Goal: Information Seeking & Learning: Compare options

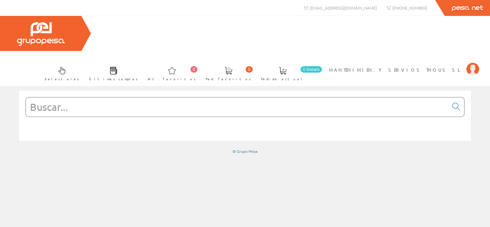
drag, startPoint x: 34, startPoint y: 72, endPoint x: 41, endPoint y: 73, distance: 6.2
click at [35, 98] on input "text" at bounding box center [237, 107] width 423 height 19
paste input "TUBO LED COREPRO 8W 60CM PHILIPS/MAZDA"
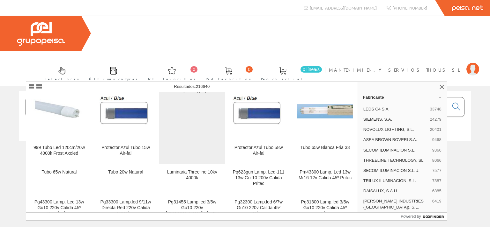
scroll to position [153, 0]
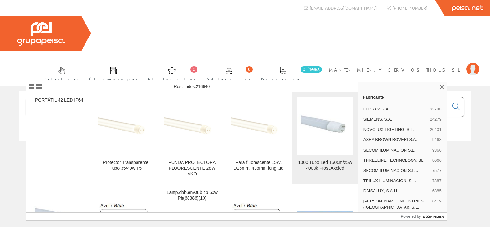
type input "TUBO LED COREPRO 8W 60CM PHILIPS/MAZDA"
click at [331, 134] on img at bounding box center [325, 126] width 56 height 34
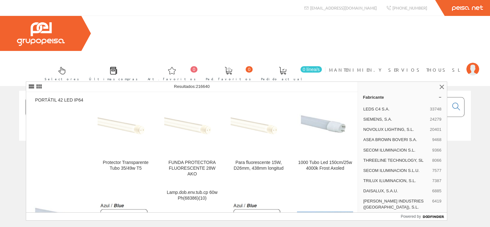
click at [35, 98] on input "TUBO LED COREPRO 8W 60CM PHILIPS/MAZDA" at bounding box center [237, 107] width 423 height 19
paste input "LEDS0365"
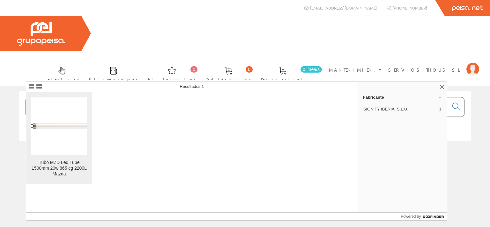
type input "LEDS0365"
click at [54, 130] on figure at bounding box center [59, 126] width 56 height 57
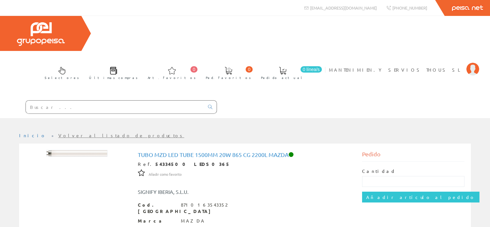
click at [47, 101] on input "text" at bounding box center [115, 107] width 178 height 13
paste input "Tubo MZD Led Tube 1500mm"
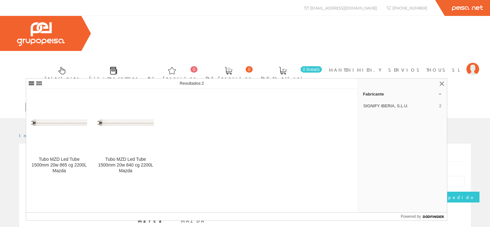
click at [75, 101] on input "Tubo MZD Led Tube 1500mm" at bounding box center [115, 107] width 178 height 13
drag, startPoint x: 89, startPoint y: 74, endPoint x: 24, endPoint y: 65, distance: 65.7
click at [26, 101] on input "Tubo MZD Led Tube 1200mm" at bounding box center [115, 107] width 178 height 13
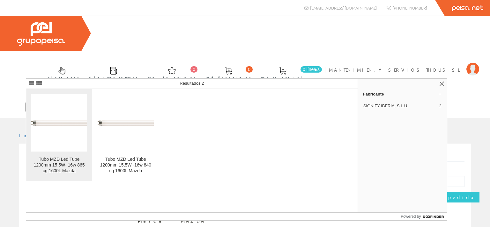
type input "Tubo MZD Led Tube 1200mm"
click at [67, 146] on figure at bounding box center [59, 122] width 56 height 57
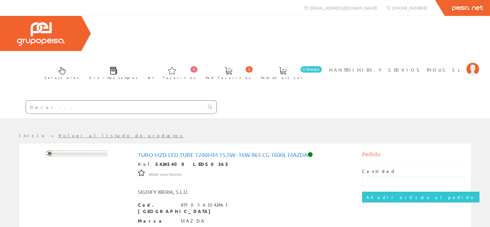
click at [49, 101] on input "text" at bounding box center [115, 107] width 178 height 13
click at [58, 133] on link "Volver al listado de productos" at bounding box center [121, 136] width 126 height 6
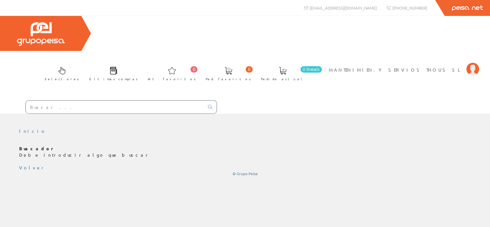
click at [46, 101] on input "text" at bounding box center [115, 107] width 178 height 13
paste input "Tubo MZD Led Tube 1200mm"
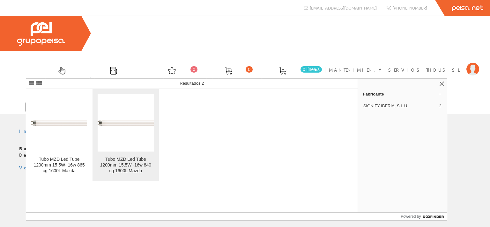
type input "Tubo MZD Led Tube 1200mm"
click at [122, 122] on img at bounding box center [126, 123] width 56 height 6
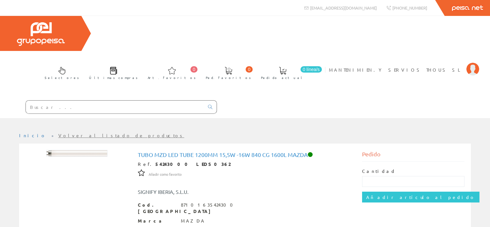
click at [77, 101] on input "text" at bounding box center [115, 107] width 178 height 13
paste input "Tubo MZD Led Tube 1200mm"
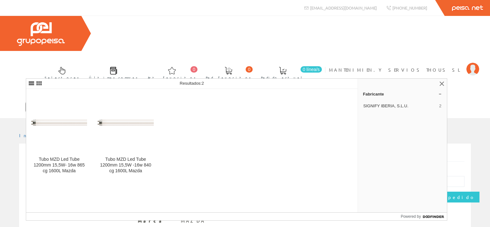
drag, startPoint x: 71, startPoint y: 72, endPoint x: 76, endPoint y: 73, distance: 4.9
click at [76, 101] on input "Tubo MZD Led Tube 1200mm" at bounding box center [115, 107] width 178 height 13
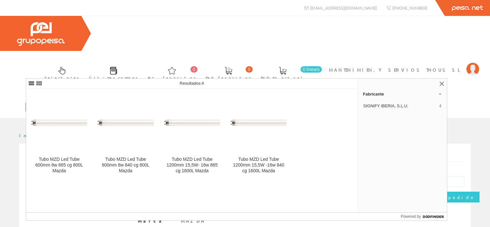
drag, startPoint x: 75, startPoint y: 71, endPoint x: 17, endPoint y: 67, distance: 58.2
click at [26, 101] on input "Tubo MZD Led Tube 600mm" at bounding box center [115, 107] width 178 height 13
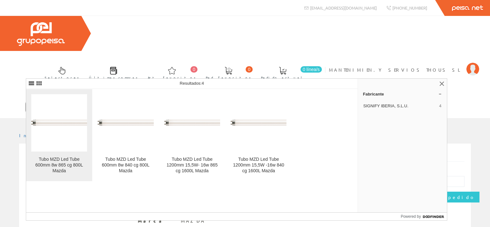
type input "Tubo MZD Led Tube 600mm"
click at [60, 156] on link "Tubo MZD Led Tube 600mm 8w 865 cg 800L Mazda" at bounding box center [59, 135] width 66 height 92
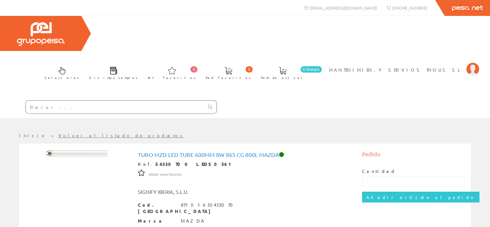
click at [67, 101] on input "text" at bounding box center [115, 107] width 178 height 13
paste input "Tubo MZD Led Tube 600mm"
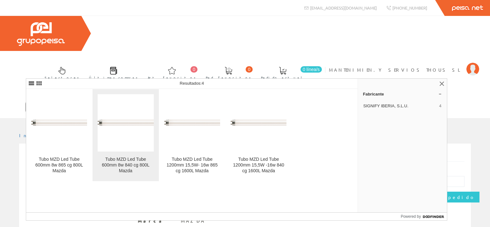
type input "Tubo MZD Led Tube 600mm"
click at [116, 152] on figure at bounding box center [126, 122] width 56 height 57
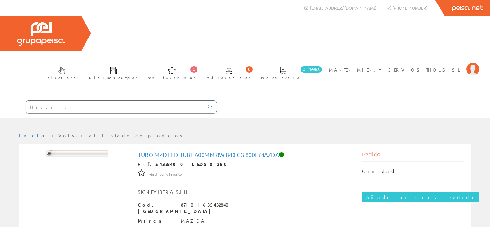
scroll to position [104, 0]
